Goal: Task Accomplishment & Management: Use online tool/utility

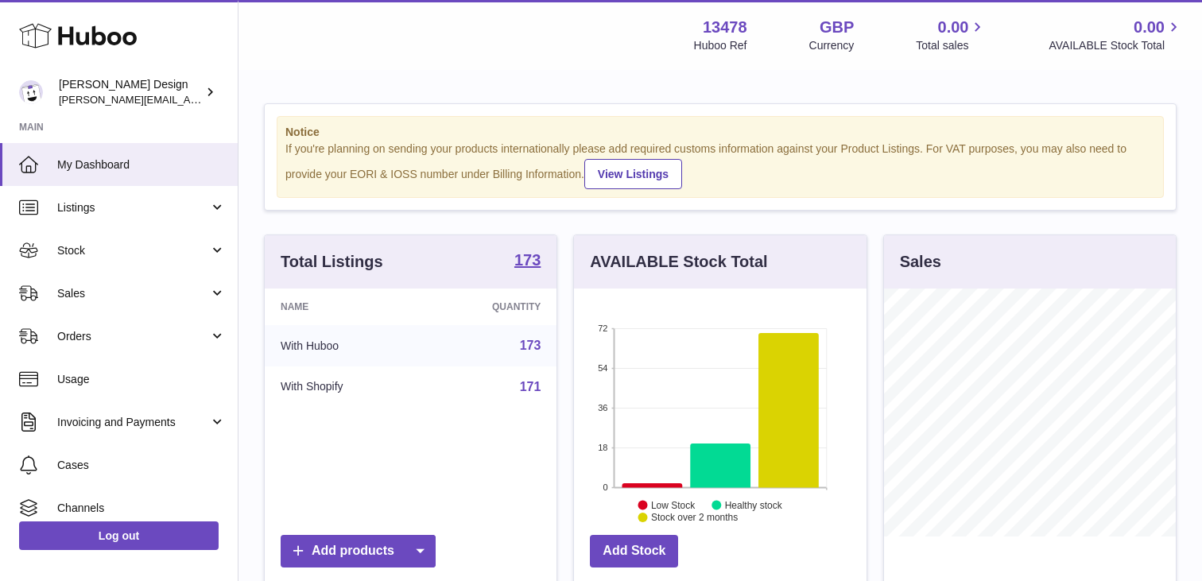
scroll to position [248, 292]
click at [103, 196] on link "Listings" at bounding box center [119, 207] width 238 height 43
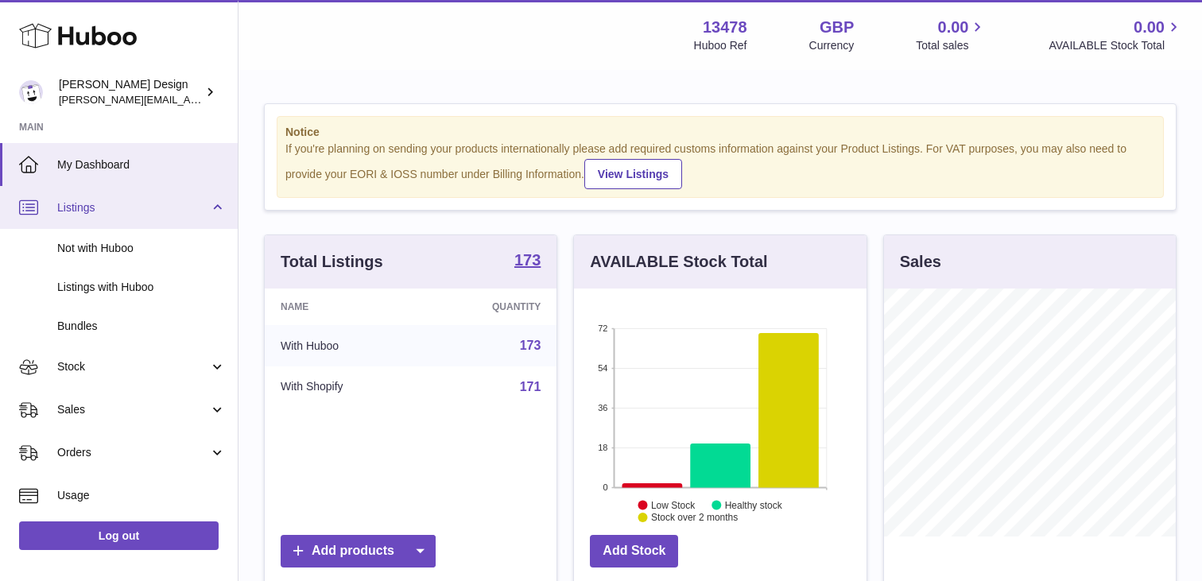
click at [103, 196] on link "Listings" at bounding box center [119, 207] width 238 height 43
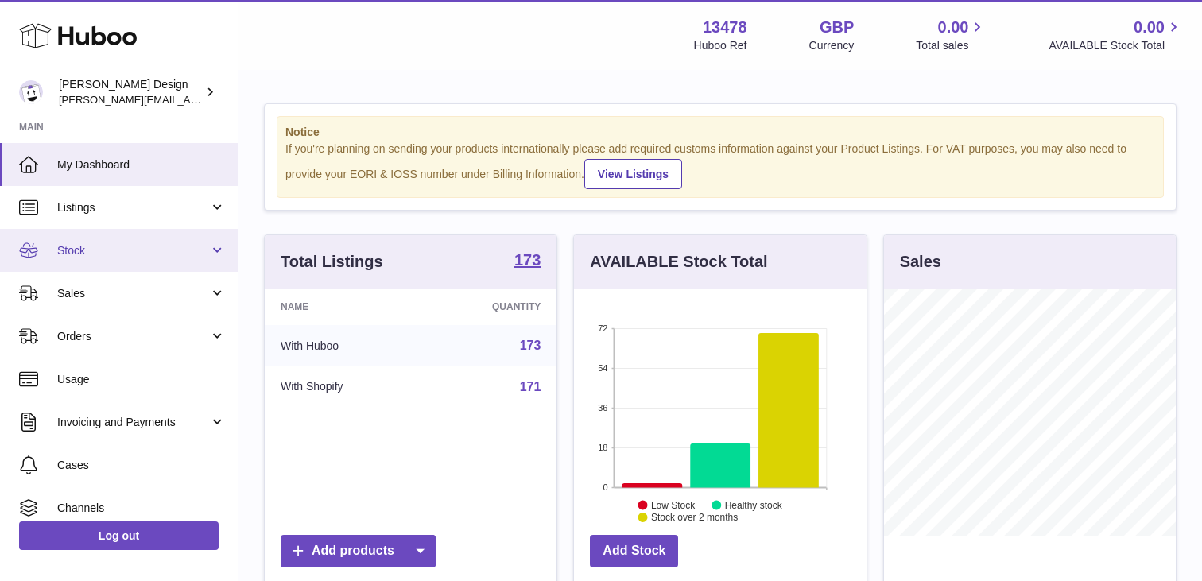
click at [124, 260] on link "Stock" at bounding box center [119, 250] width 238 height 43
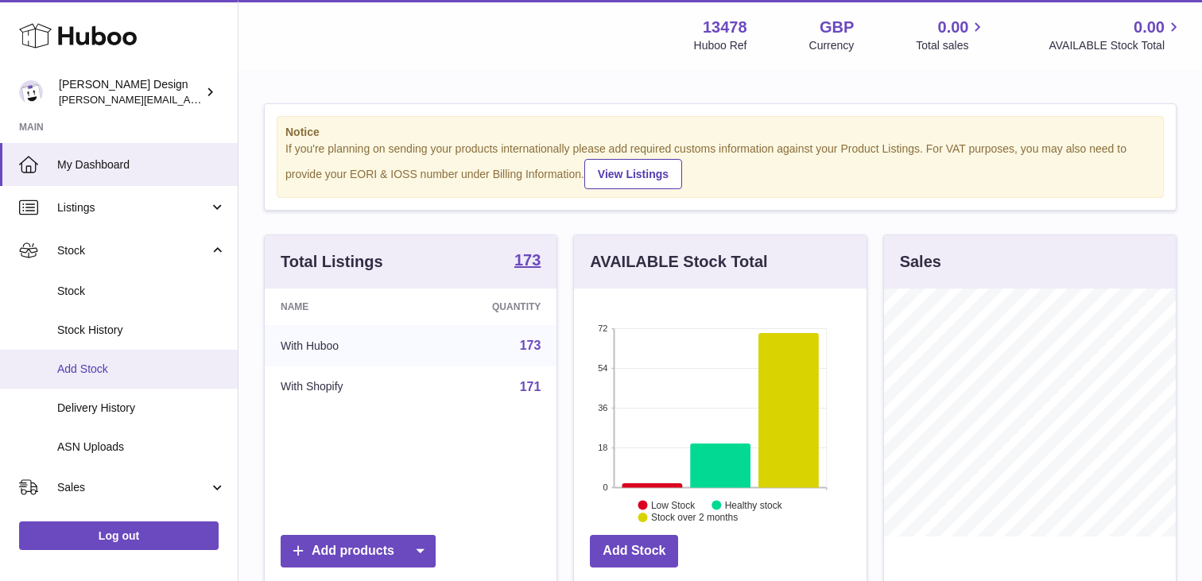
click at [113, 371] on span "Add Stock" at bounding box center [141, 369] width 168 height 15
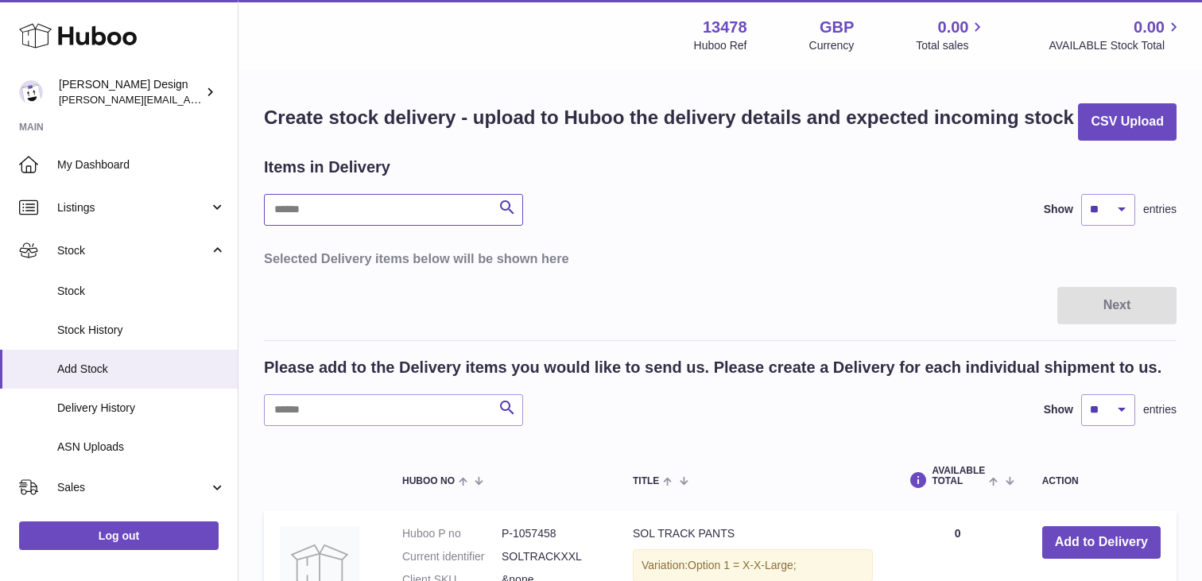
click at [417, 226] on input "text" at bounding box center [393, 210] width 259 height 32
type input "******"
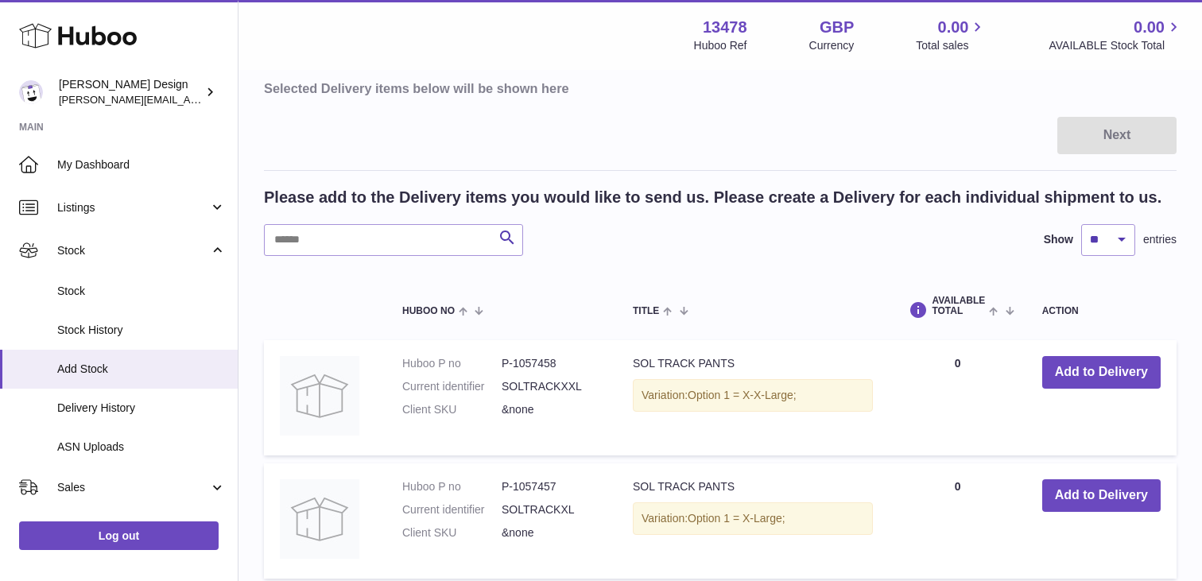
scroll to position [193, 0]
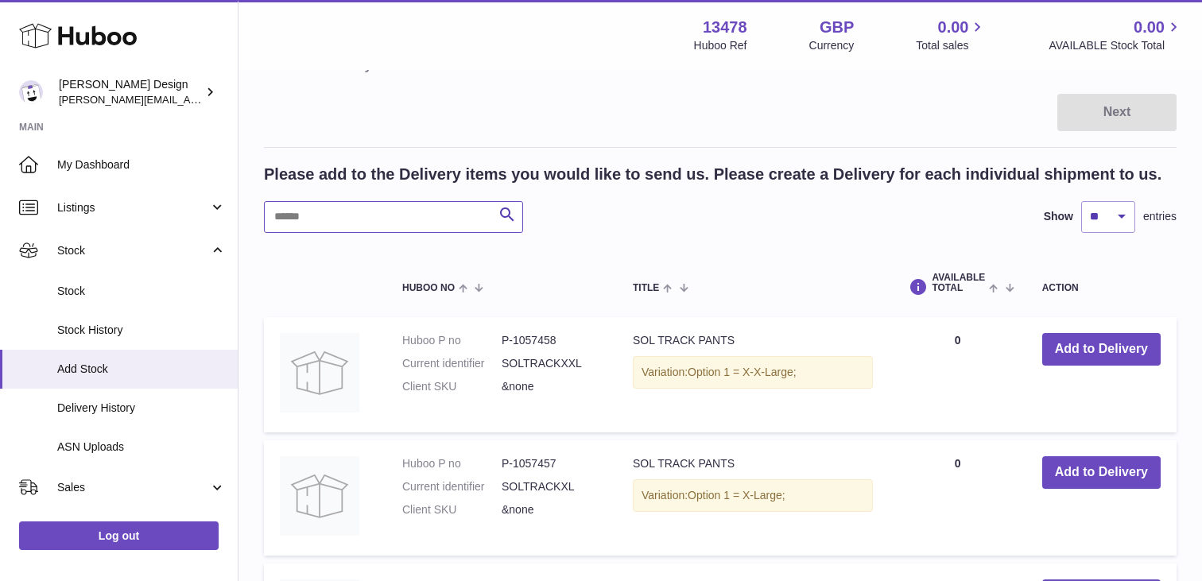
click at [351, 233] on input "text" at bounding box center [393, 217] width 259 height 32
type input "******"
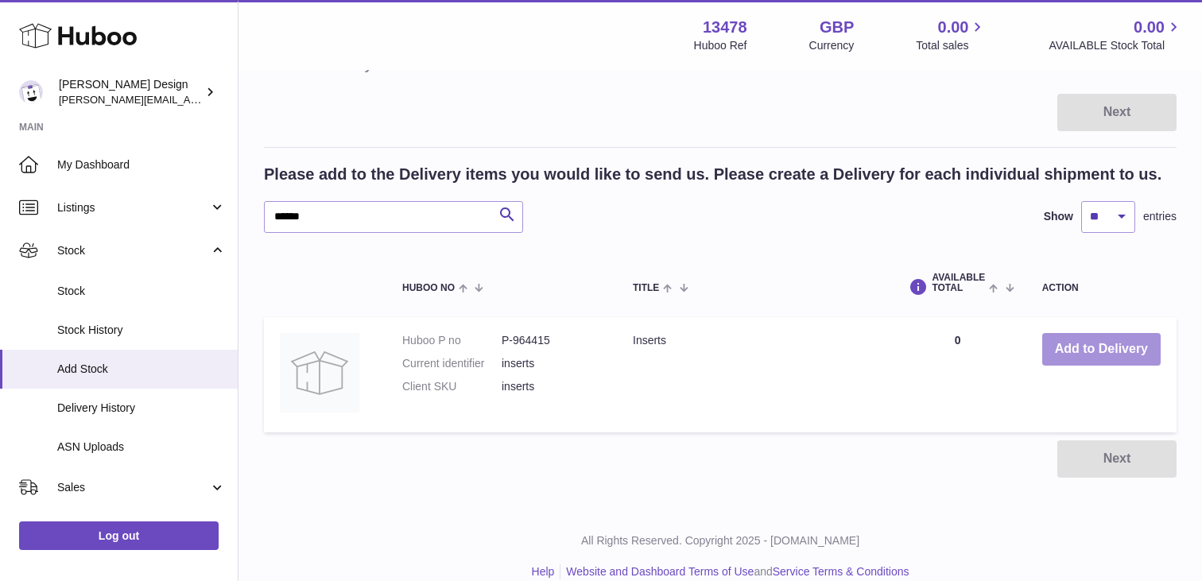
click at [1094, 366] on button "Add to Delivery" at bounding box center [1101, 349] width 118 height 33
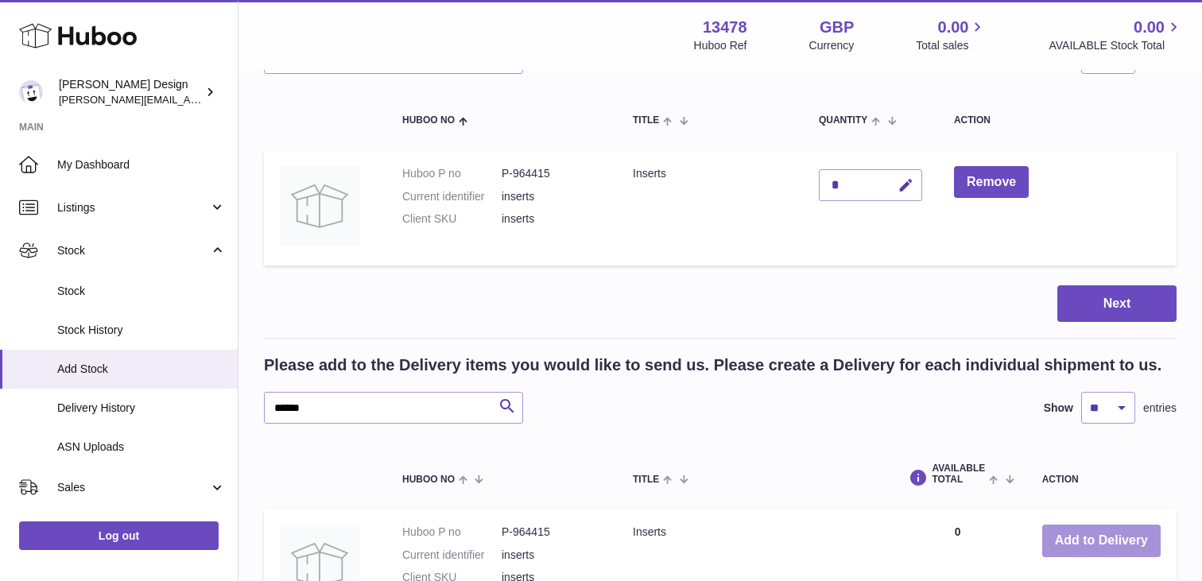
scroll to position [147, 0]
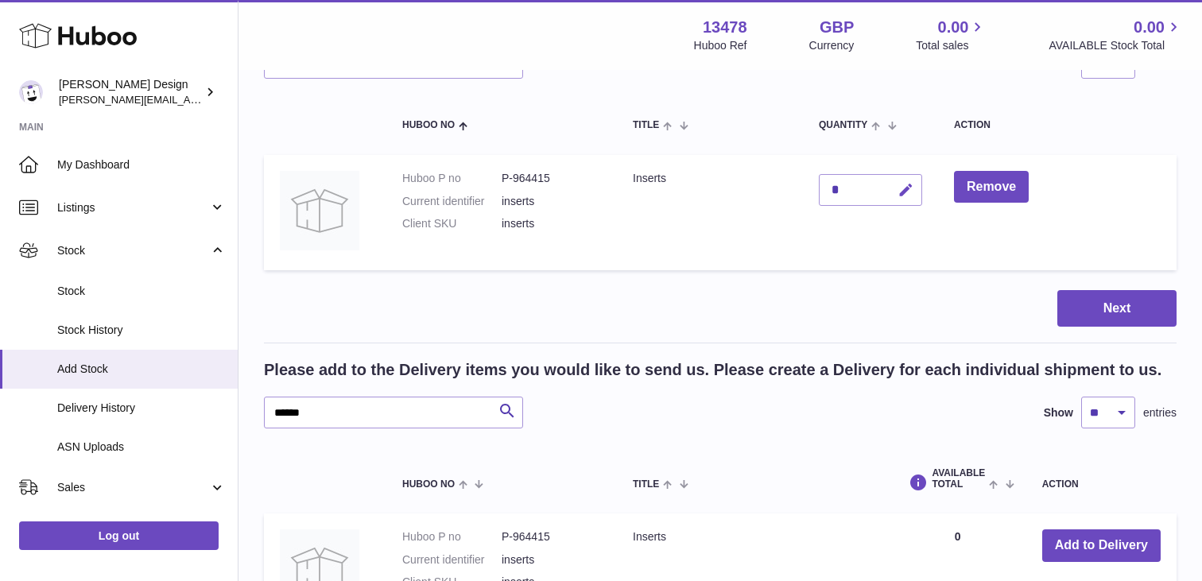
click at [897, 199] on icon "button" at bounding box center [905, 190] width 17 height 17
type input "***"
click at [899, 197] on icon "submit" at bounding box center [906, 190] width 14 height 14
click at [1094, 327] on button "Next" at bounding box center [1116, 308] width 119 height 37
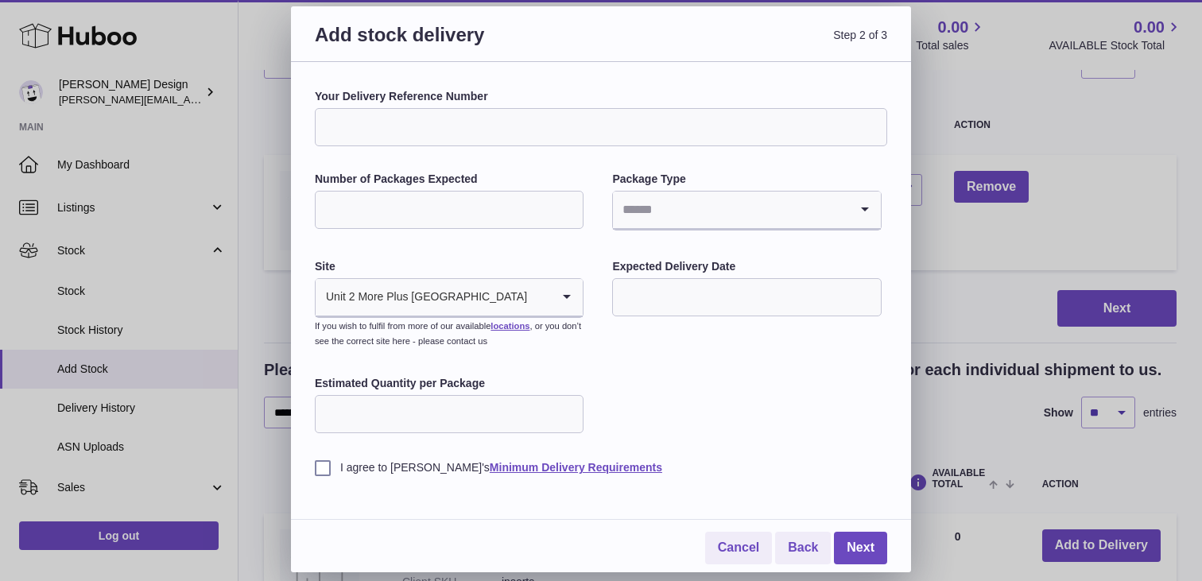
click at [457, 128] on input "Your Delivery Reference Number" at bounding box center [601, 127] width 572 height 38
click at [422, 110] on input "Your Delivery Reference Number" at bounding box center [601, 127] width 572 height 38
type input "**********"
click at [385, 219] on input "Number of Packages Expected" at bounding box center [449, 210] width 269 height 38
type input "*"
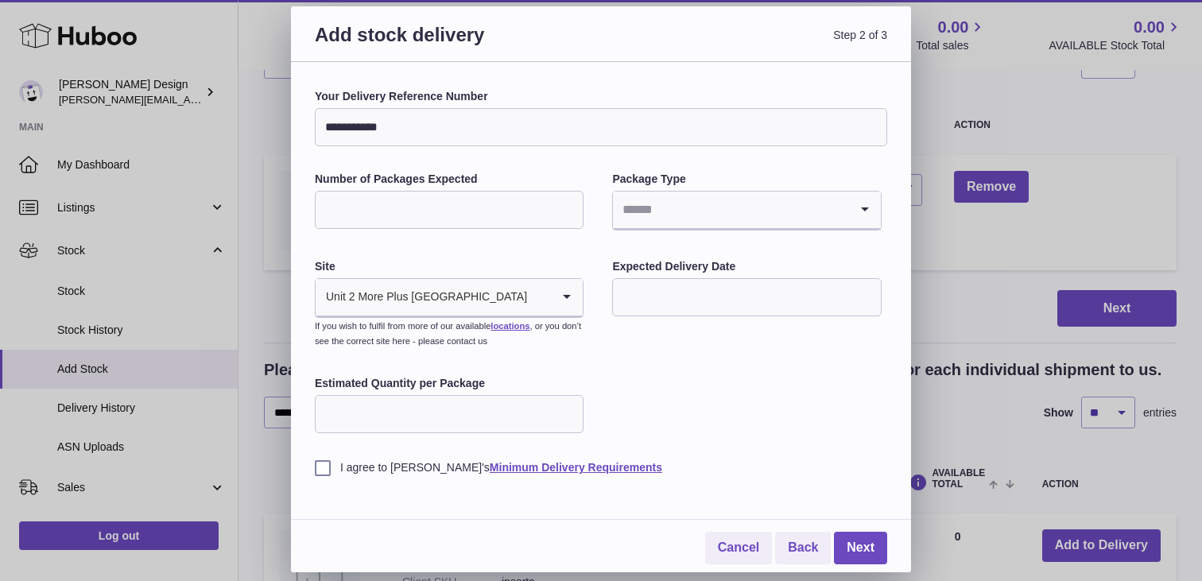
click at [674, 208] on input "Search for option" at bounding box center [730, 210] width 235 height 37
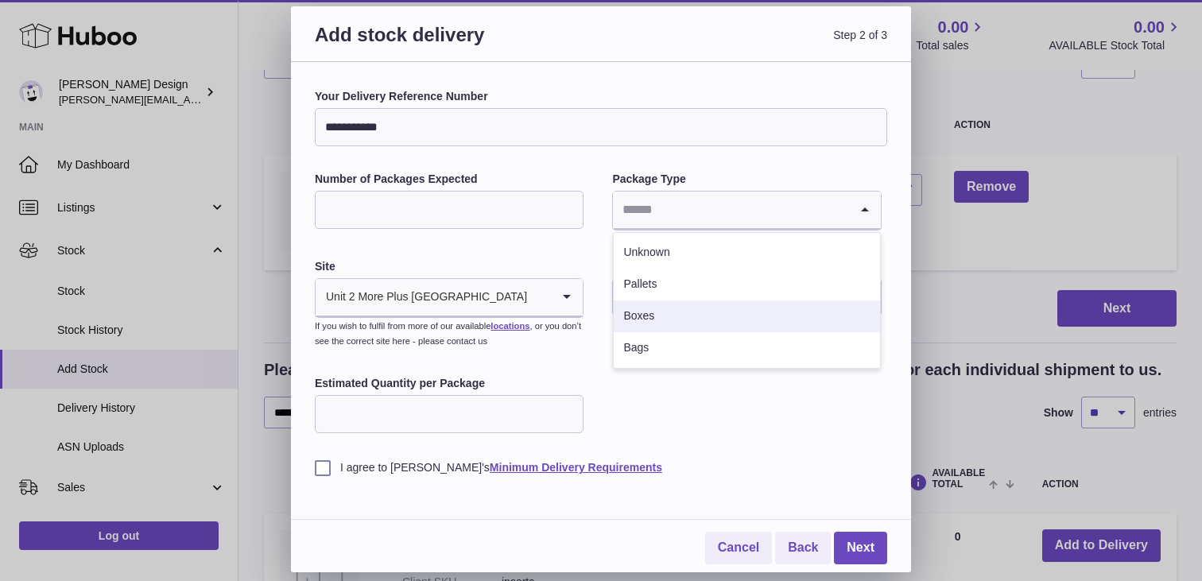
click at [674, 315] on li "Boxes" at bounding box center [746, 316] width 265 height 32
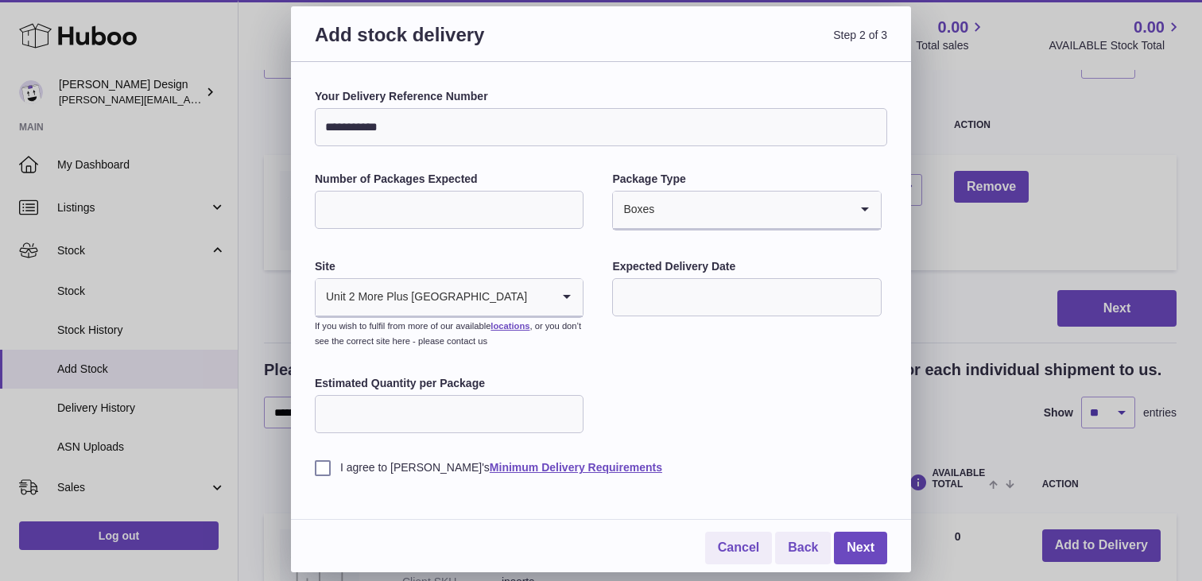
click at [676, 292] on input "text" at bounding box center [746, 297] width 269 height 38
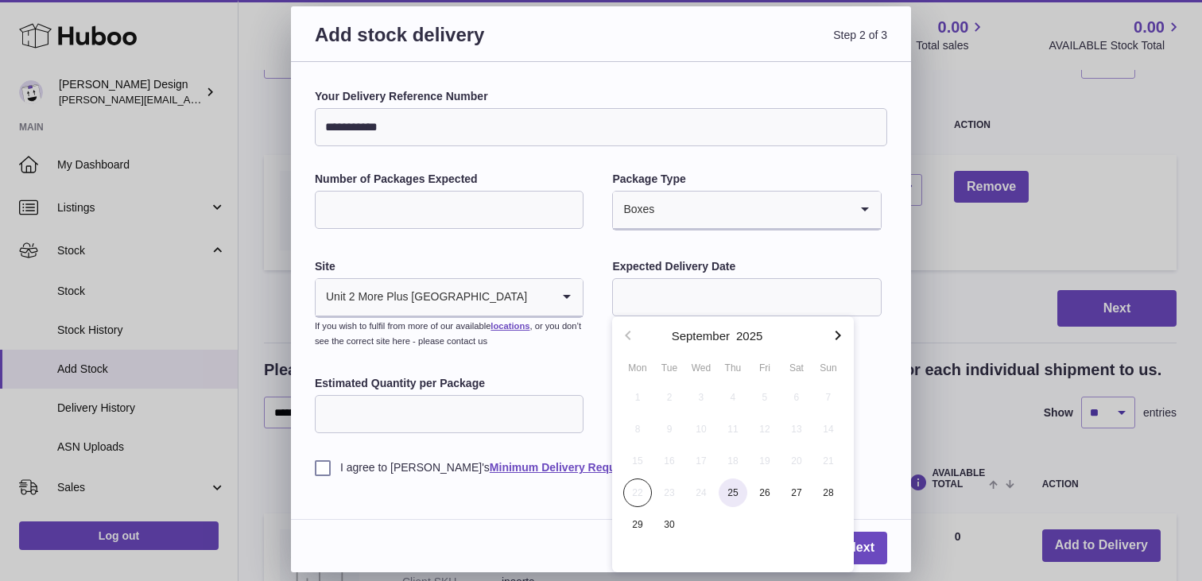
click at [731, 491] on span "25" at bounding box center [732, 492] width 29 height 29
type input "**********"
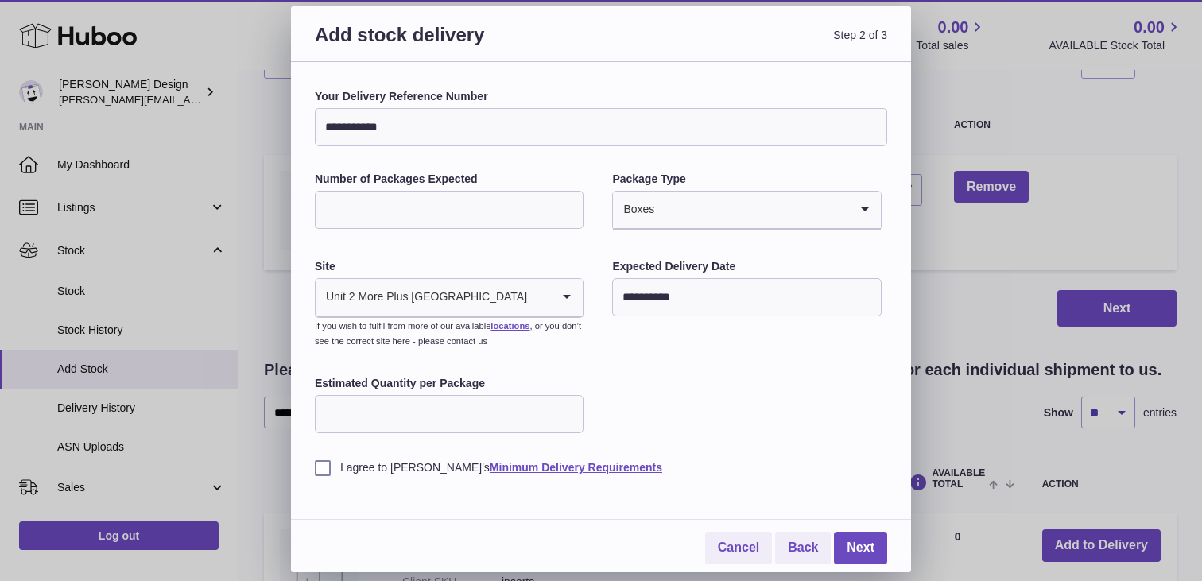
click at [536, 410] on input "Estimated Quantity per Package" at bounding box center [449, 414] width 269 height 38
click at [536, 410] on input "**" at bounding box center [449, 414] width 269 height 38
type input "***"
click at [315, 466] on label "I agree to Huboo's Minimum Delivery Requirements" at bounding box center [601, 467] width 572 height 15
click at [858, 552] on link "Next" at bounding box center [860, 548] width 53 height 33
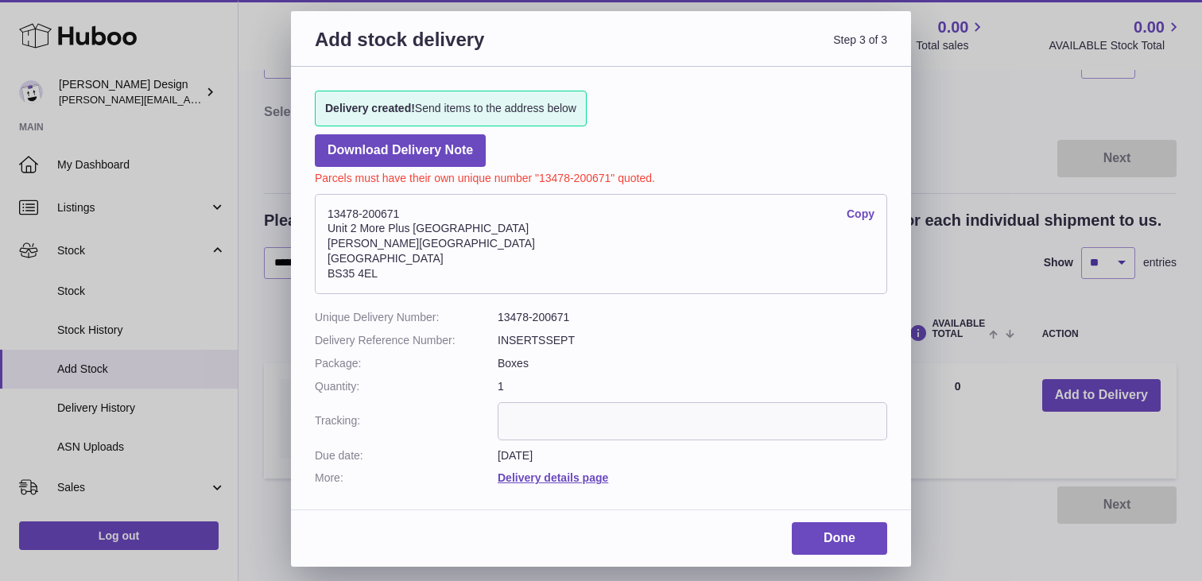
click at [871, 215] on link "Copy" at bounding box center [860, 214] width 28 height 15
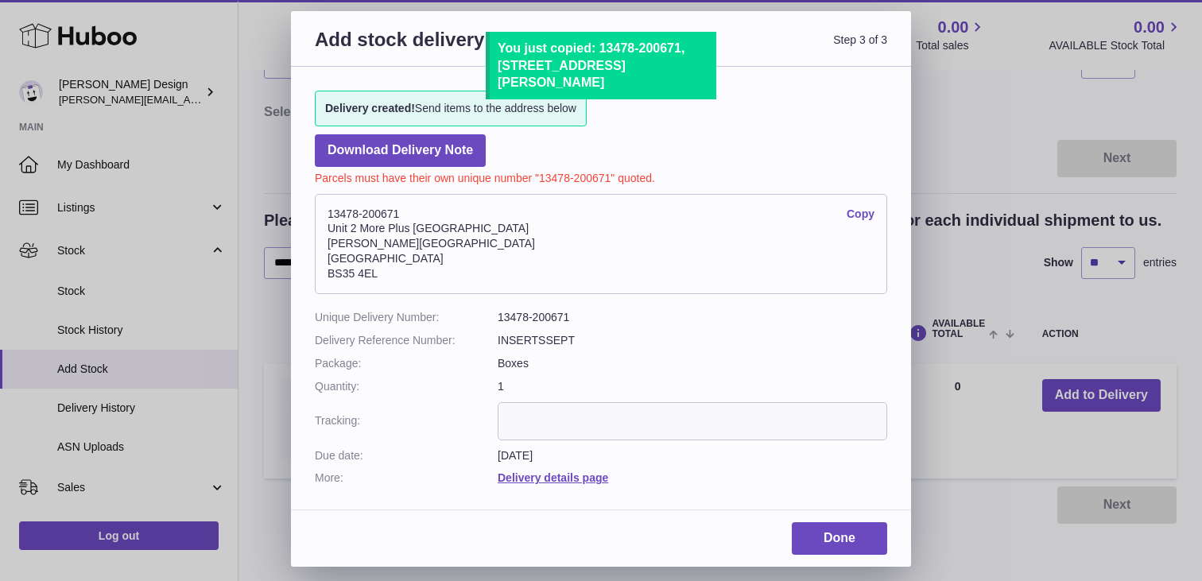
click at [760, 197] on address "13478-200671 Copy Unit 2 More Plus Central Park Hudson Ave Severn Beach BS35 4EL" at bounding box center [601, 244] width 572 height 100
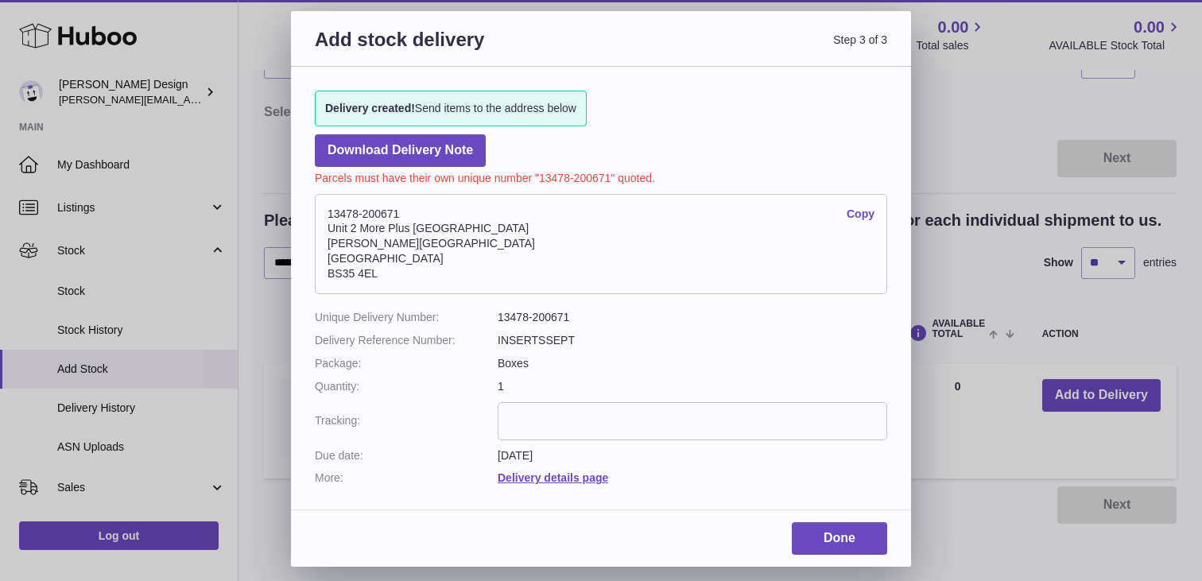
drag, startPoint x: 419, startPoint y: 215, endPoint x: 325, endPoint y: 214, distance: 93.8
click at [326, 214] on address "13478-200671 Copy Unit 2 More Plus Central Park Hudson Ave Severn Beach BS35 4EL" at bounding box center [601, 244] width 572 height 100
copy address "13478-200671"
click at [497, 221] on address "13478-200671 Copy Unit 2 More Plus Central Park Hudson Ave Severn Beach BS35 4EL" at bounding box center [601, 244] width 572 height 100
drag, startPoint x: 496, startPoint y: 230, endPoint x: 315, endPoint y: 223, distance: 180.5
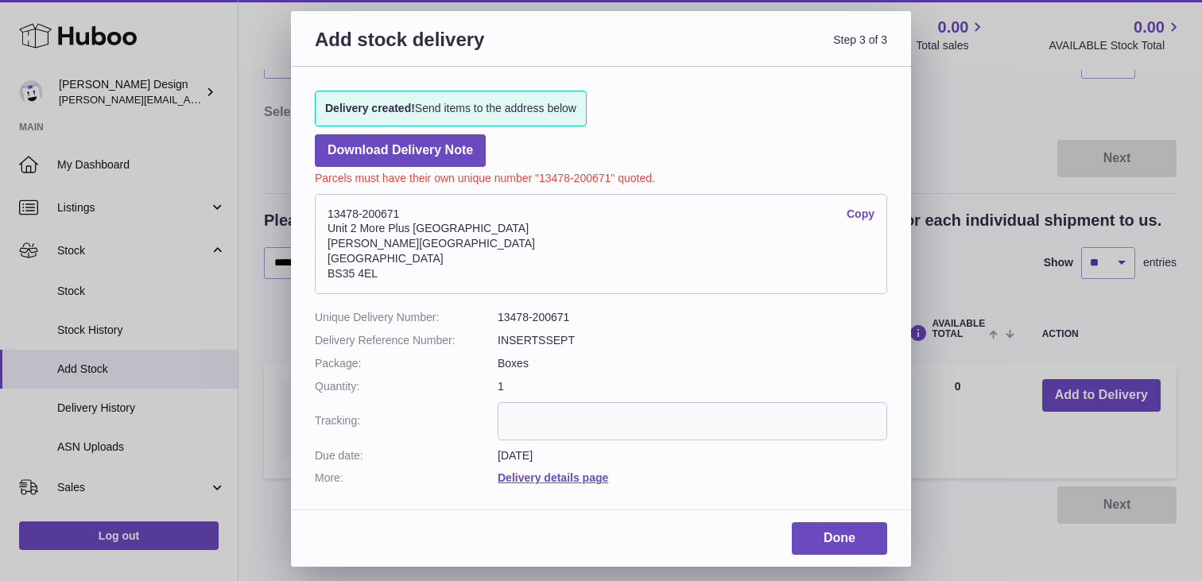
click at [317, 223] on address "13478-200671 Copy Unit 2 More Plus Central Park Hudson Ave Severn Beach BS35 4EL" at bounding box center [601, 244] width 572 height 100
copy address "Unit 2 More Plus Central Park"
drag, startPoint x: 419, startPoint y: 242, endPoint x: 303, endPoint y: 250, distance: 116.3
click at [303, 250] on div "Delivery created! Send items to the address below Download Delivery Note Parcel…" at bounding box center [601, 280] width 620 height 427
copy address "Hudson Ave"
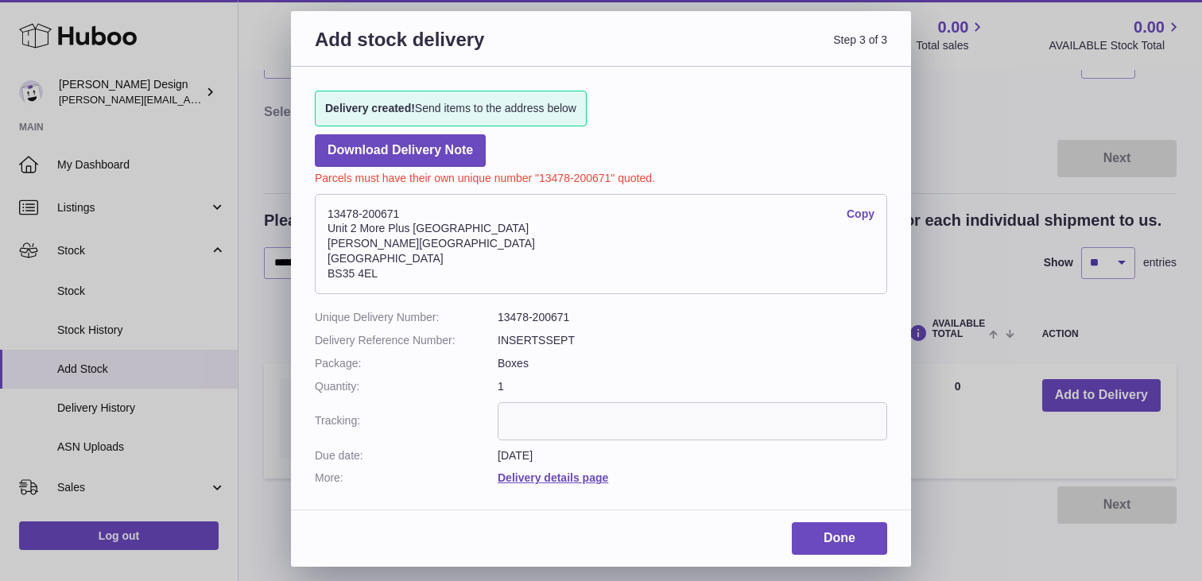
drag, startPoint x: 408, startPoint y: 256, endPoint x: 330, endPoint y: 256, distance: 78.7
click at [330, 256] on address "13478-200671 Copy Unit 2 More Plus Central Park Hudson Ave Severn Beach BS35 4EL" at bounding box center [601, 244] width 572 height 100
copy address "Severn Beach"
drag, startPoint x: 380, startPoint y: 275, endPoint x: 331, endPoint y: 275, distance: 49.3
click at [331, 275] on address "13478-200671 Copy Unit 2 More Plus Central Park Hudson Ave Severn Beach BS35 4EL" at bounding box center [601, 244] width 572 height 100
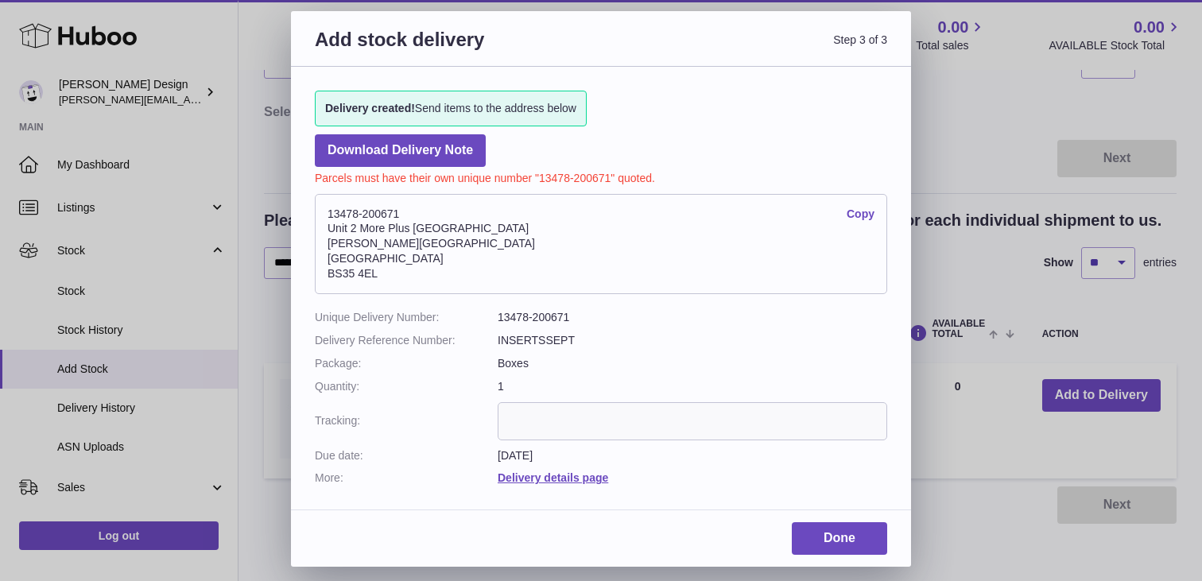
copy address "BS35 4EL"
